Goal: Task Accomplishment & Management: Use online tool/utility

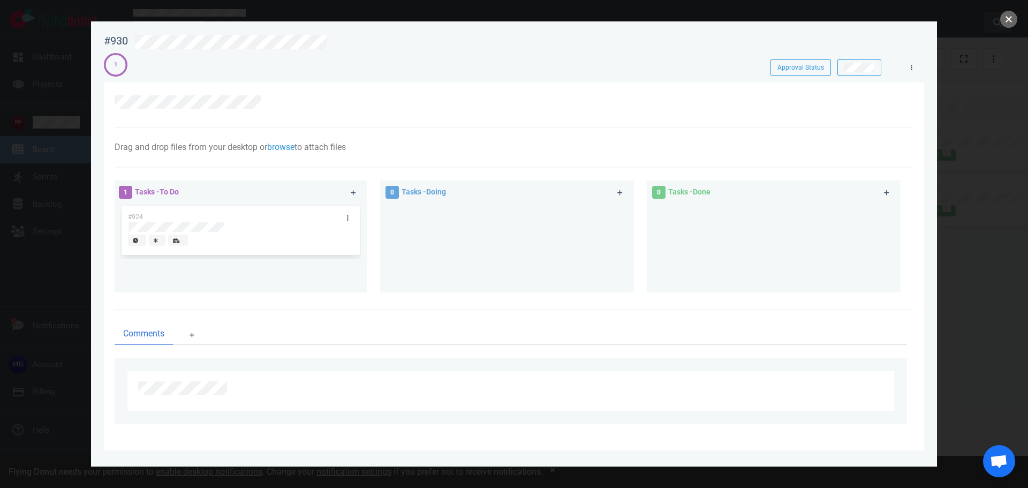
click at [1007, 19] on button "close" at bounding box center [1008, 19] width 17 height 17
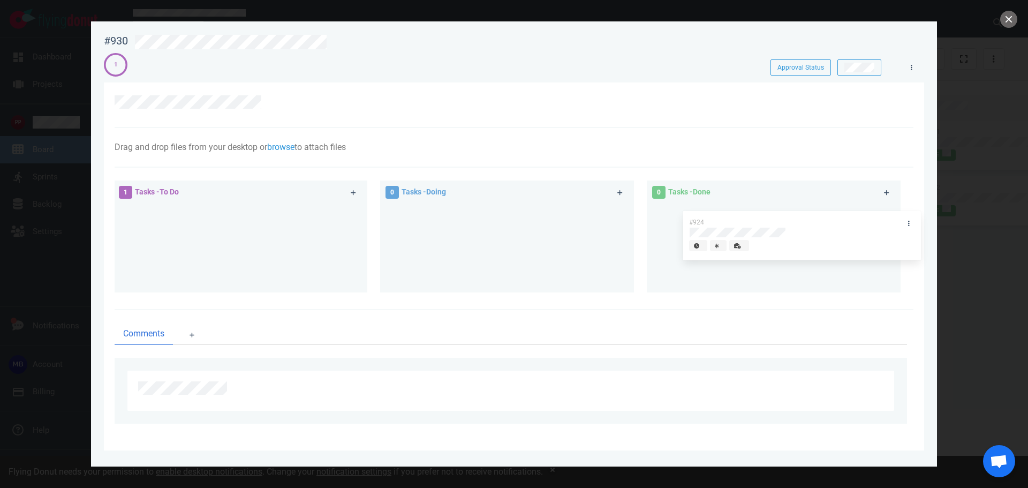
drag, startPoint x: 234, startPoint y: 207, endPoint x: 796, endPoint y: 215, distance: 562.9
click at [796, 215] on div "1 Tasks - To Do #924 #924 0 Tasks - Doing 0 Tasks - Done" at bounding box center [510, 238] width 805 height 129
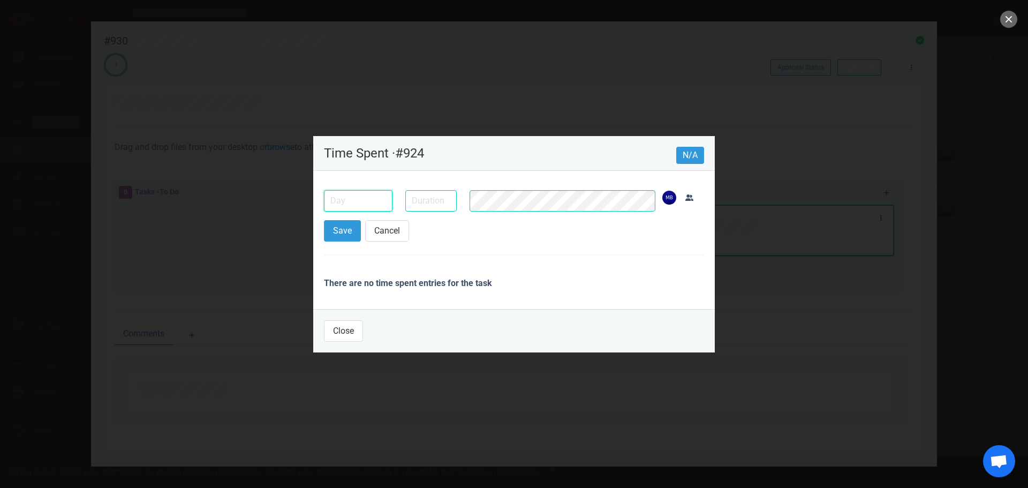
click at [361, 204] on input "text" at bounding box center [358, 200] width 69 height 21
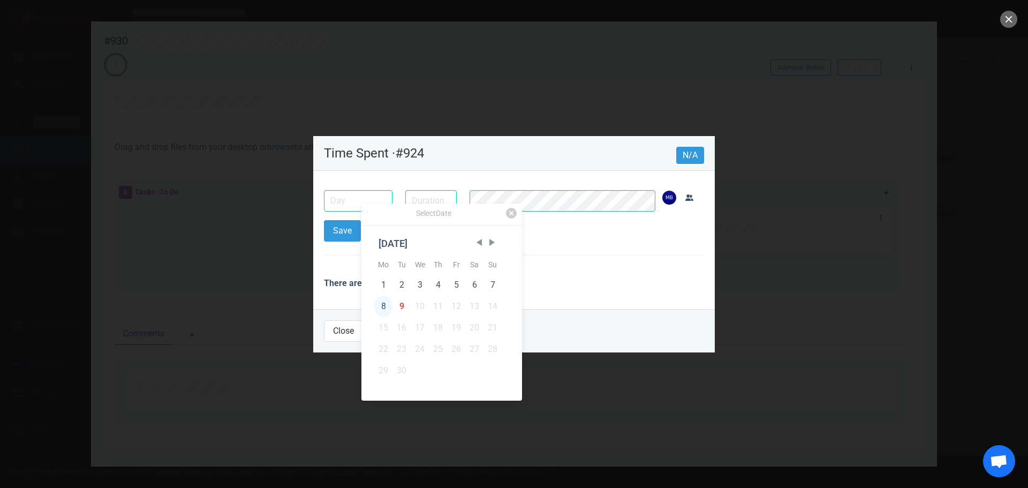
click at [388, 305] on div "8" at bounding box center [383, 306] width 18 height 21
type input "[DATE]"
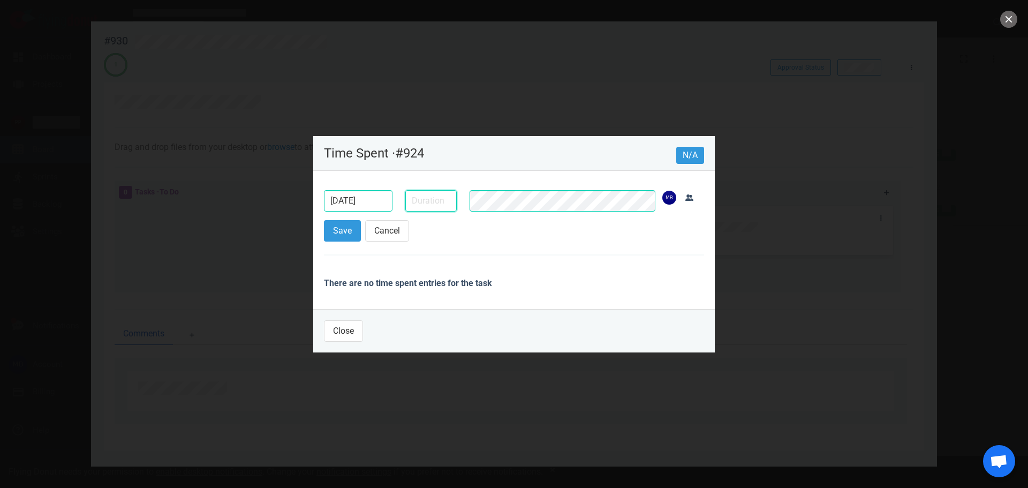
click at [425, 200] on input "text" at bounding box center [430, 200] width 51 height 21
type input "4h"
click at [328, 236] on button "Save" at bounding box center [342, 230] width 37 height 21
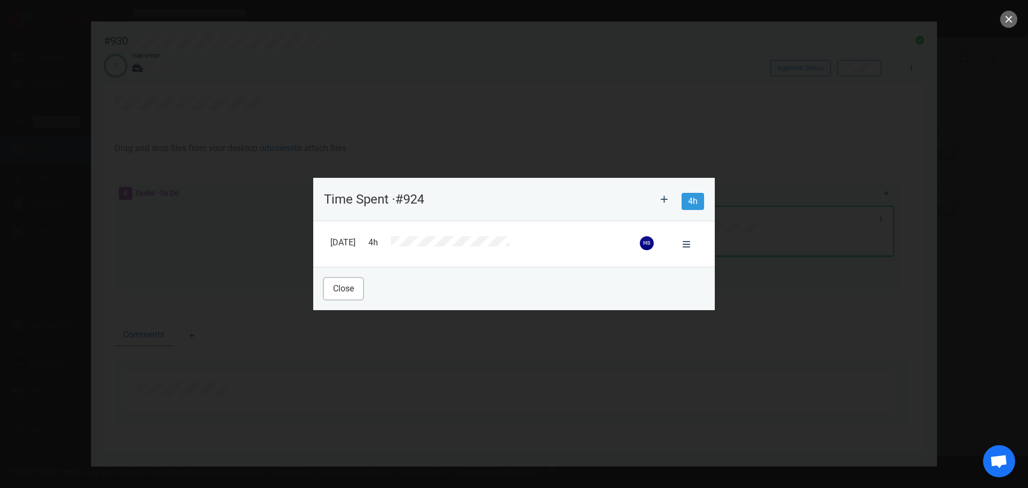
click at [342, 288] on button "Close" at bounding box center [343, 288] width 39 height 21
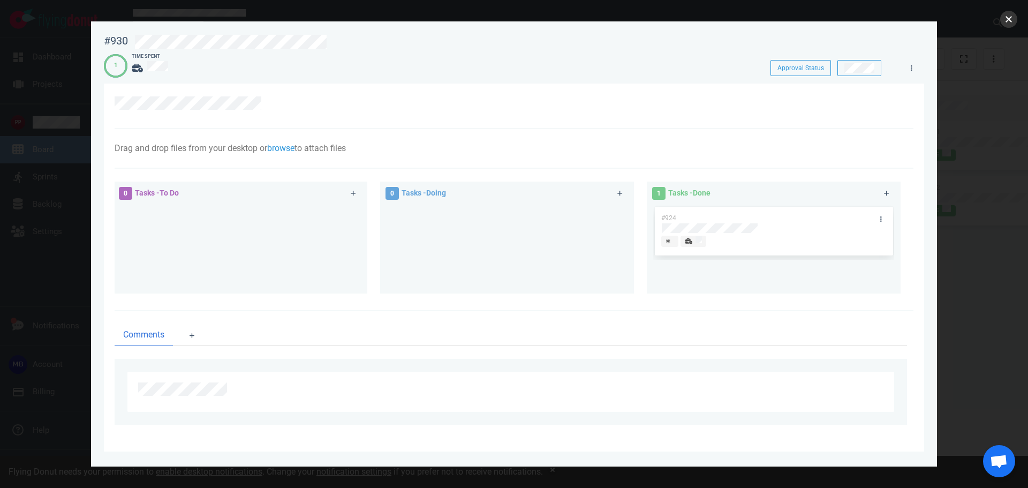
click at [1012, 23] on button "close" at bounding box center [1008, 19] width 17 height 17
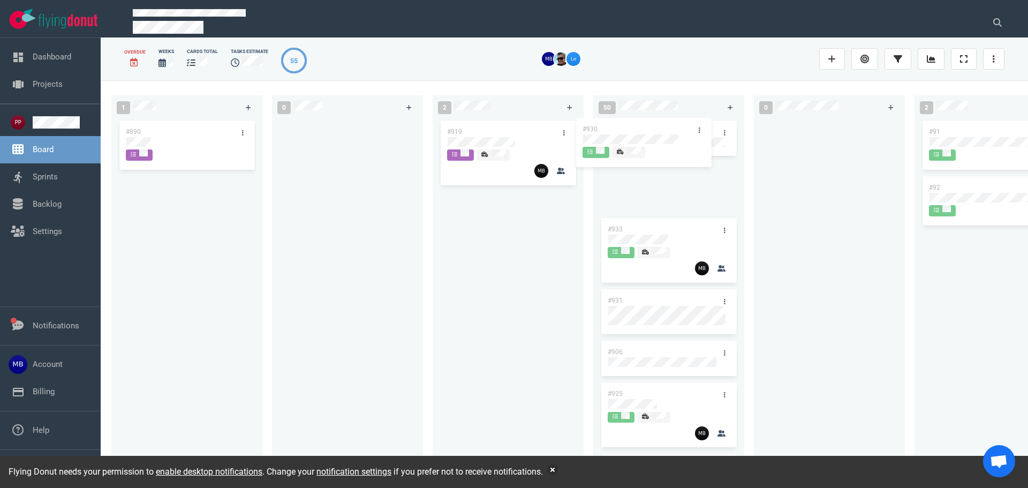
drag, startPoint x: 493, startPoint y: 132, endPoint x: 628, endPoint y: 130, distance: 135.0
click at [628, 130] on div "1 #890 0 2 #930 #919 #930 50 #929 #933 #931 #906 #925 #865 #34 #426 #870 #860 #…" at bounding box center [565, 283] width 928 height 407
